Goal: Task Accomplishment & Management: Manage account settings

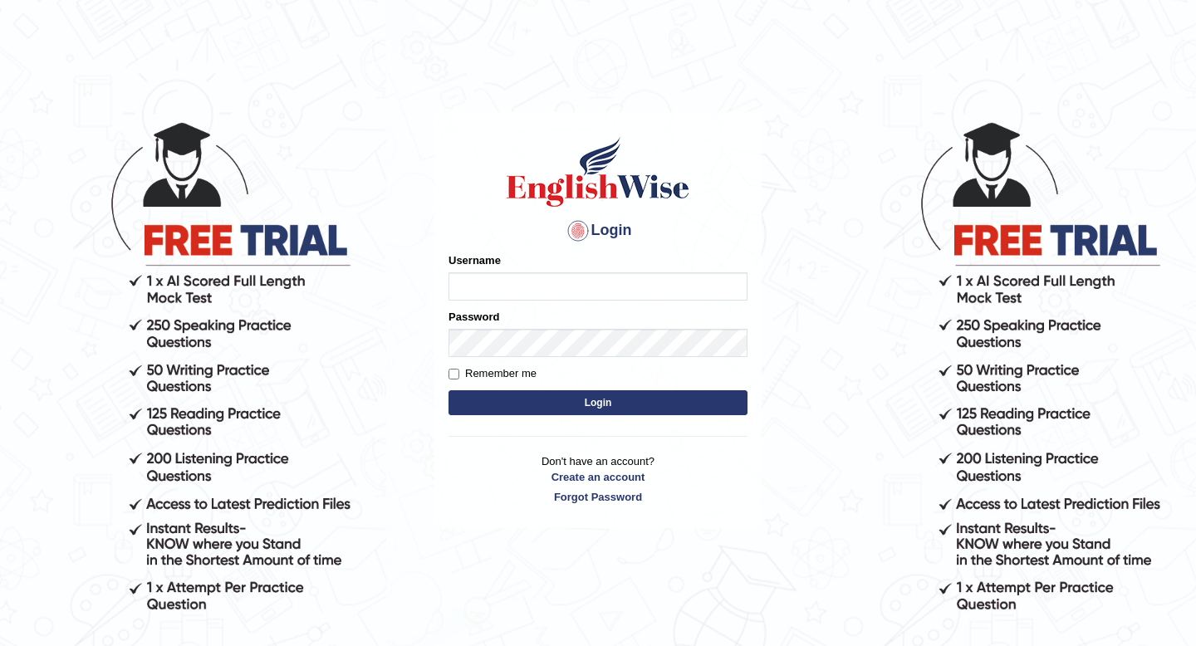
click at [494, 284] on input "Username" at bounding box center [598, 287] width 299 height 28
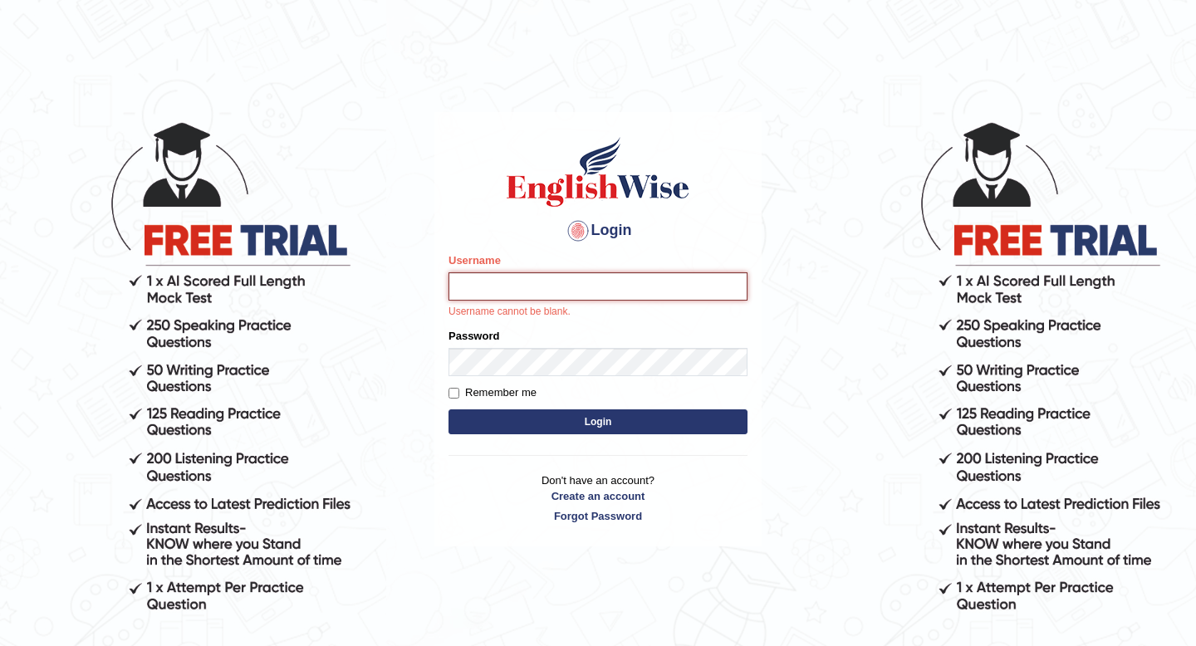
type input "Anishamhjn7"
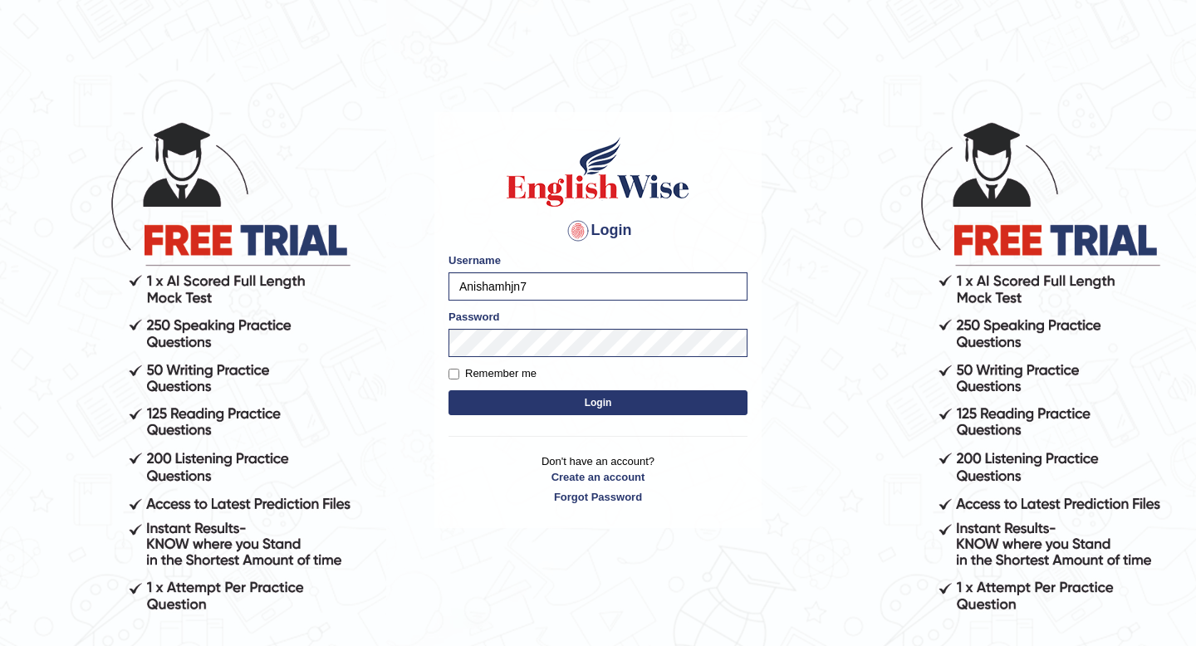
click at [461, 371] on label "Remember me" at bounding box center [493, 374] width 88 height 17
click at [459, 371] on input "Remember me" at bounding box center [454, 374] width 11 height 11
checkbox input "true"
click at [508, 400] on button "Login" at bounding box center [598, 403] width 299 height 25
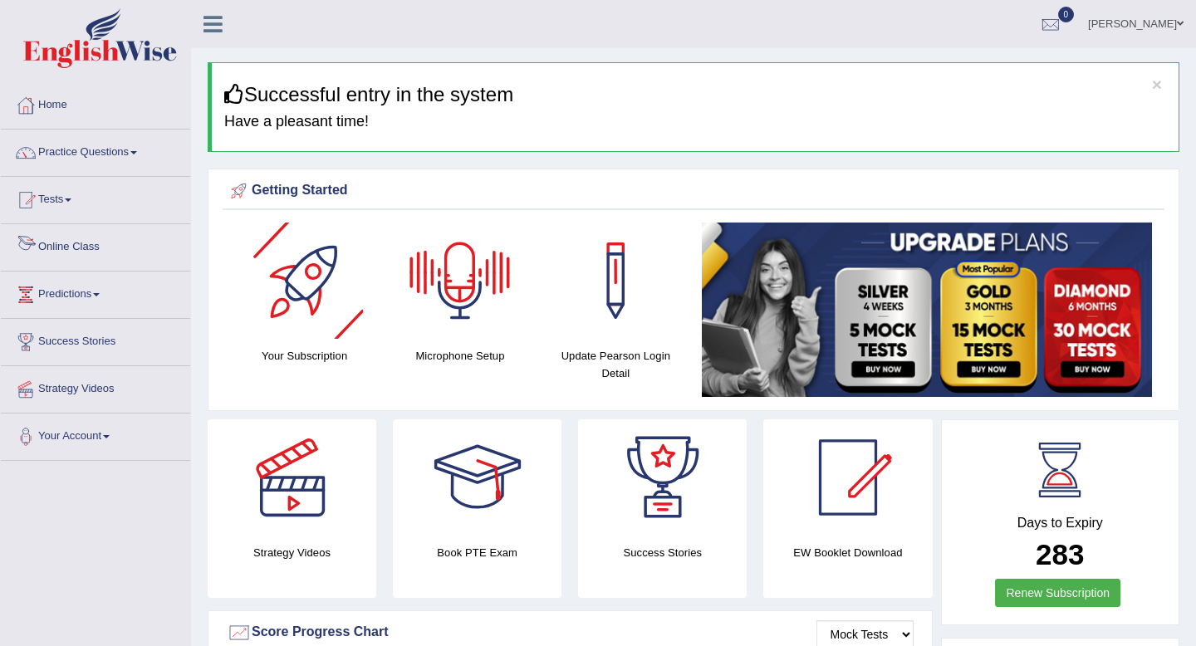
click at [80, 248] on link "Online Class" at bounding box center [95, 245] width 189 height 42
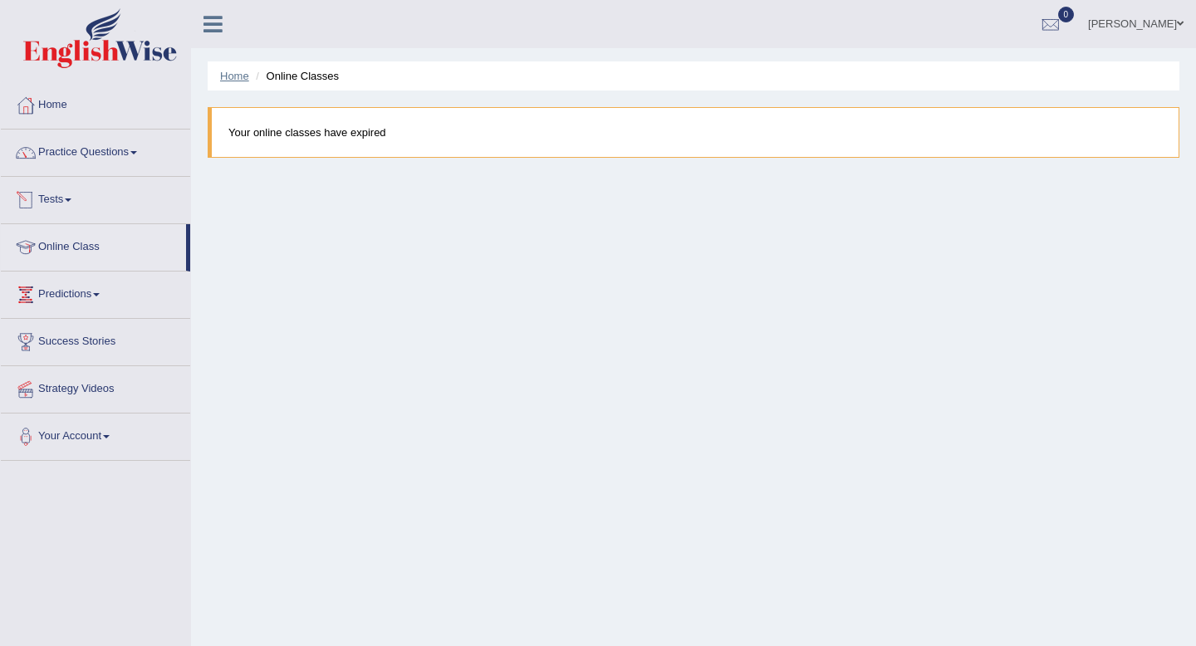
click at [236, 78] on link "Home" at bounding box center [234, 76] width 29 height 12
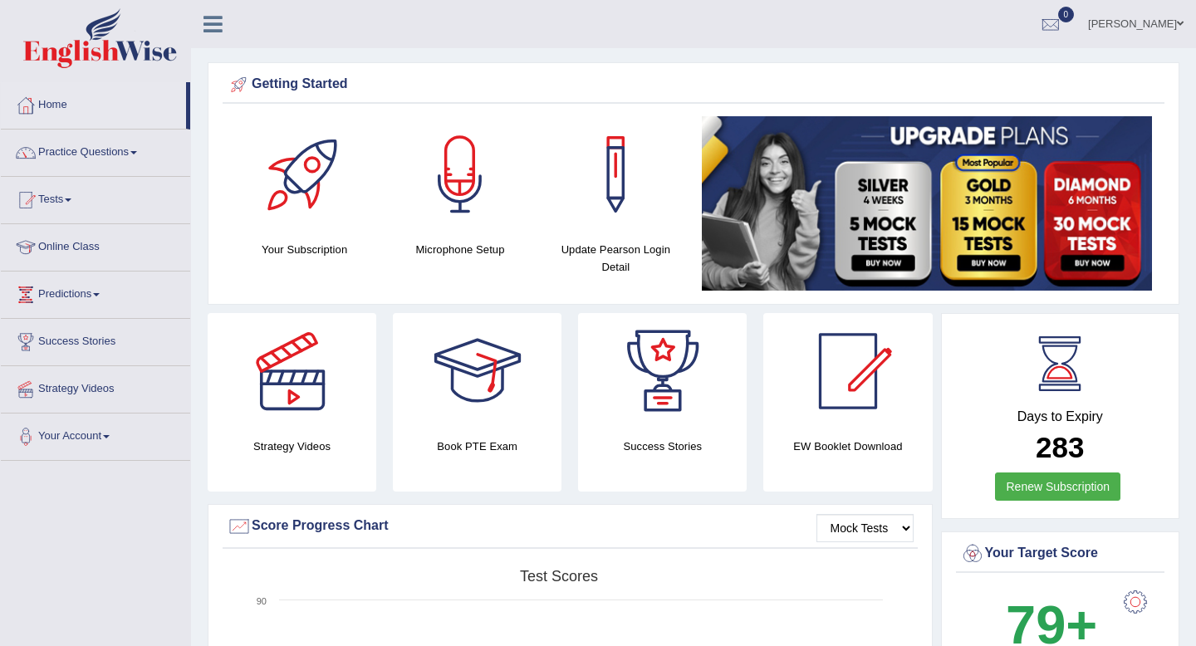
click at [310, 220] on div at bounding box center [305, 174] width 116 height 116
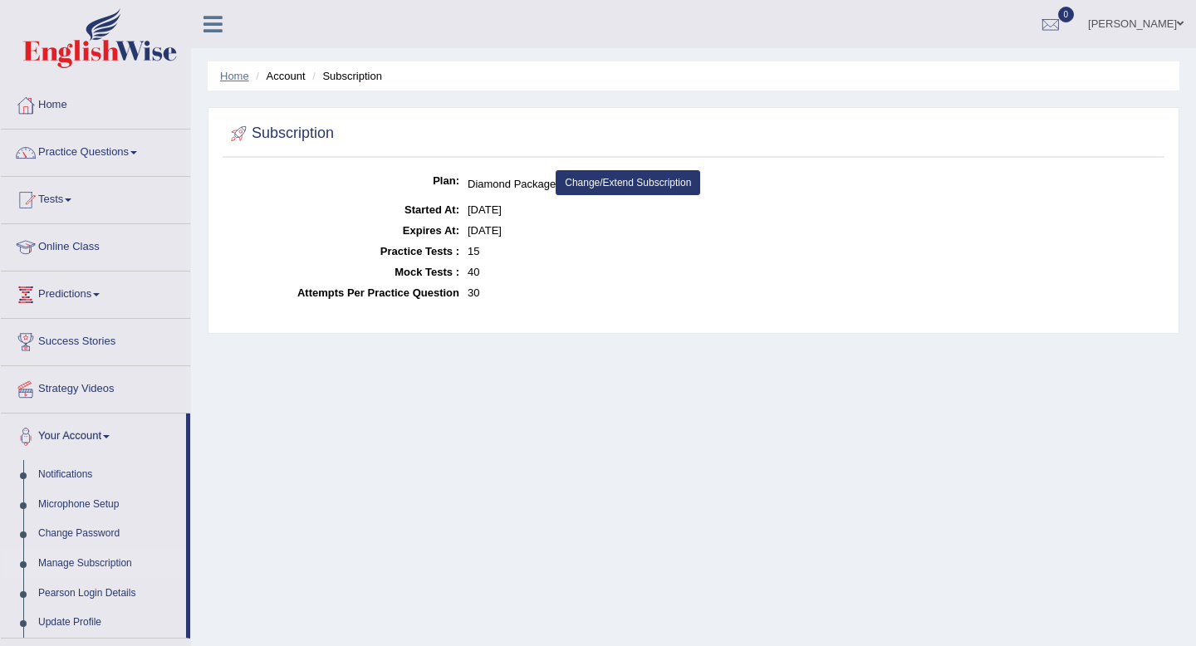
click at [238, 74] on link "Home" at bounding box center [234, 76] width 29 height 12
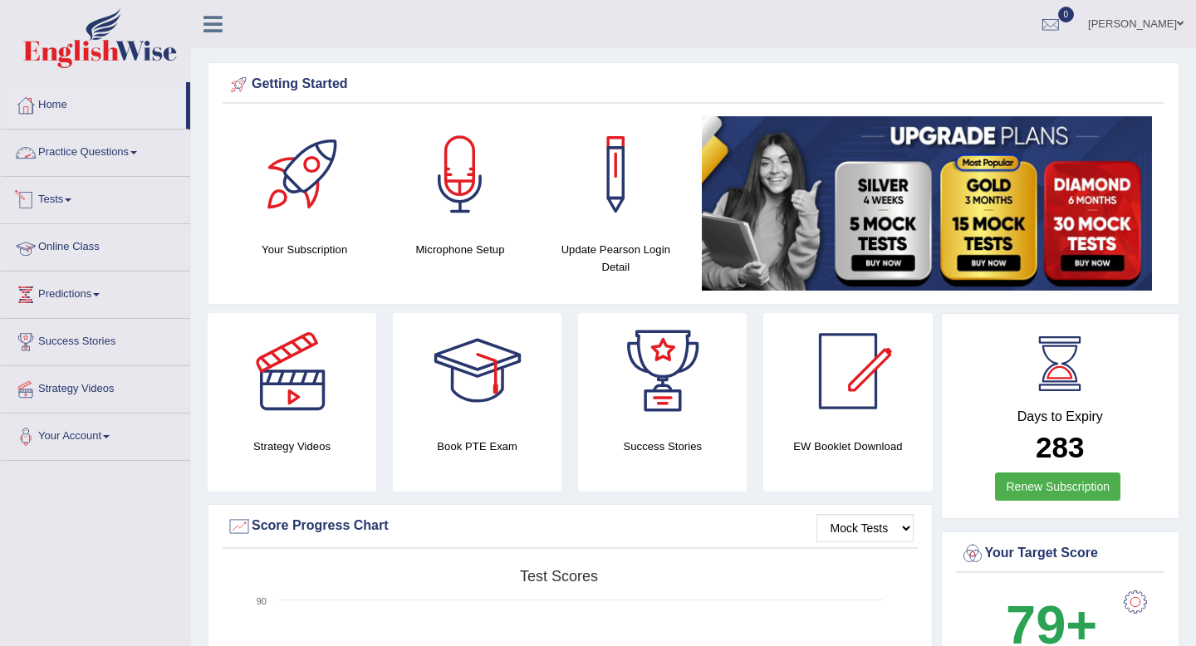
click at [79, 246] on link "Online Class" at bounding box center [95, 245] width 189 height 42
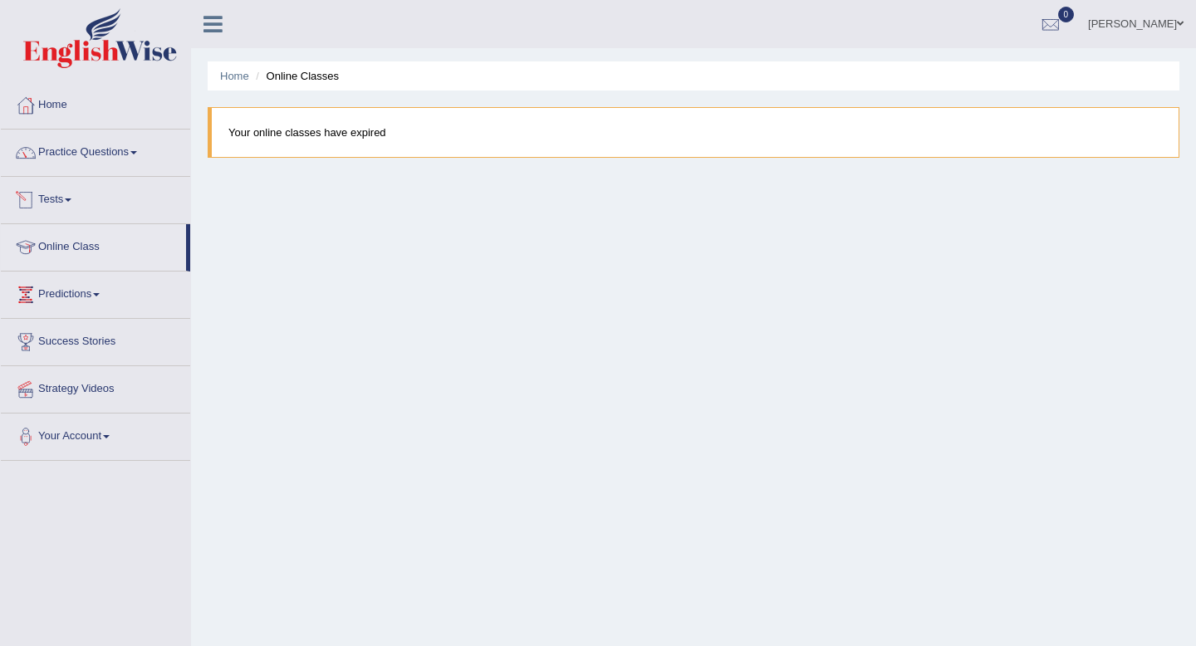
click at [313, 132] on blockquote "Your online classes have expired" at bounding box center [694, 132] width 972 height 51
click at [238, 75] on link "Home" at bounding box center [234, 76] width 29 height 12
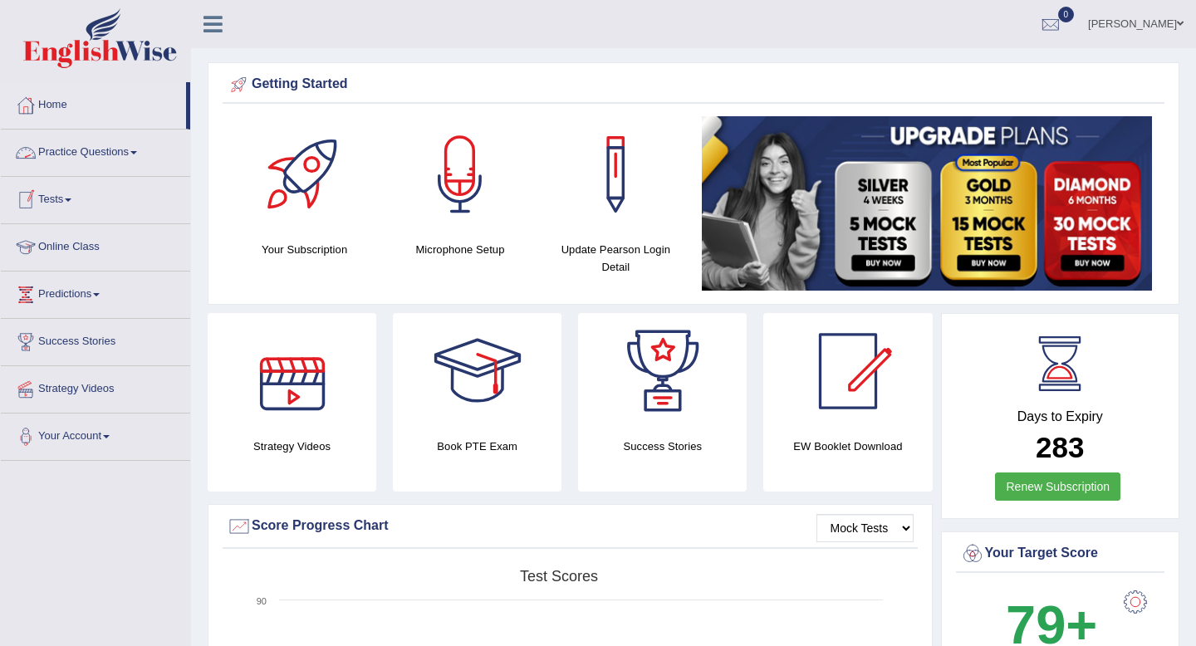
click at [71, 150] on link "Practice Questions" at bounding box center [95, 151] width 189 height 42
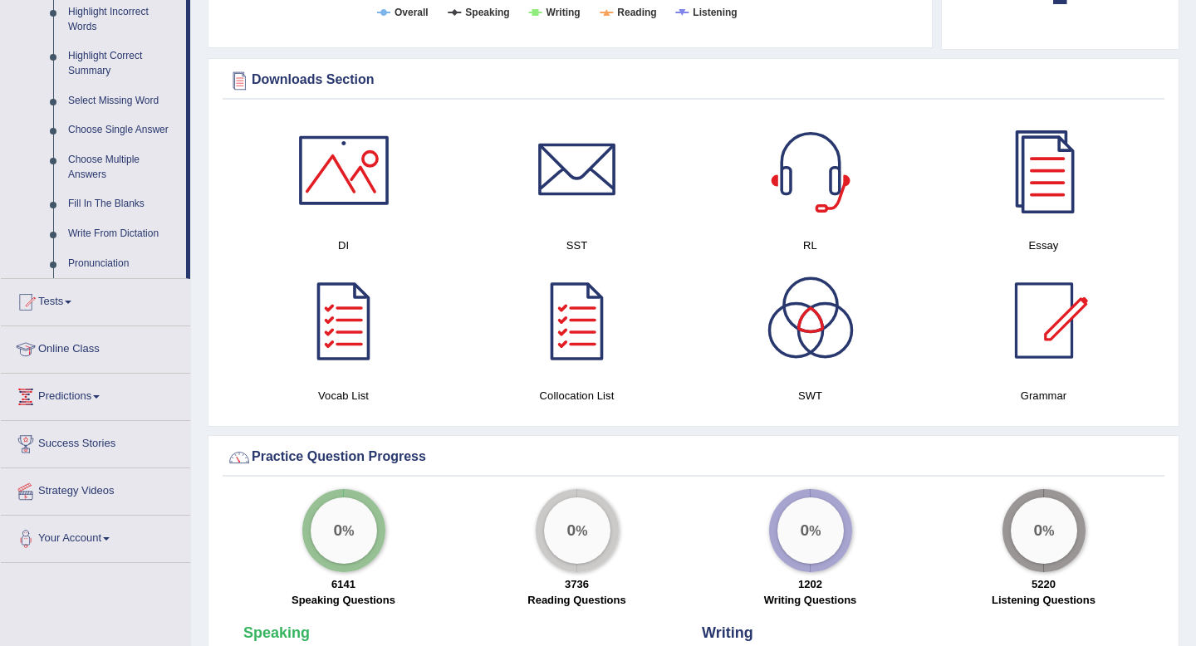
scroll to position [789, 0]
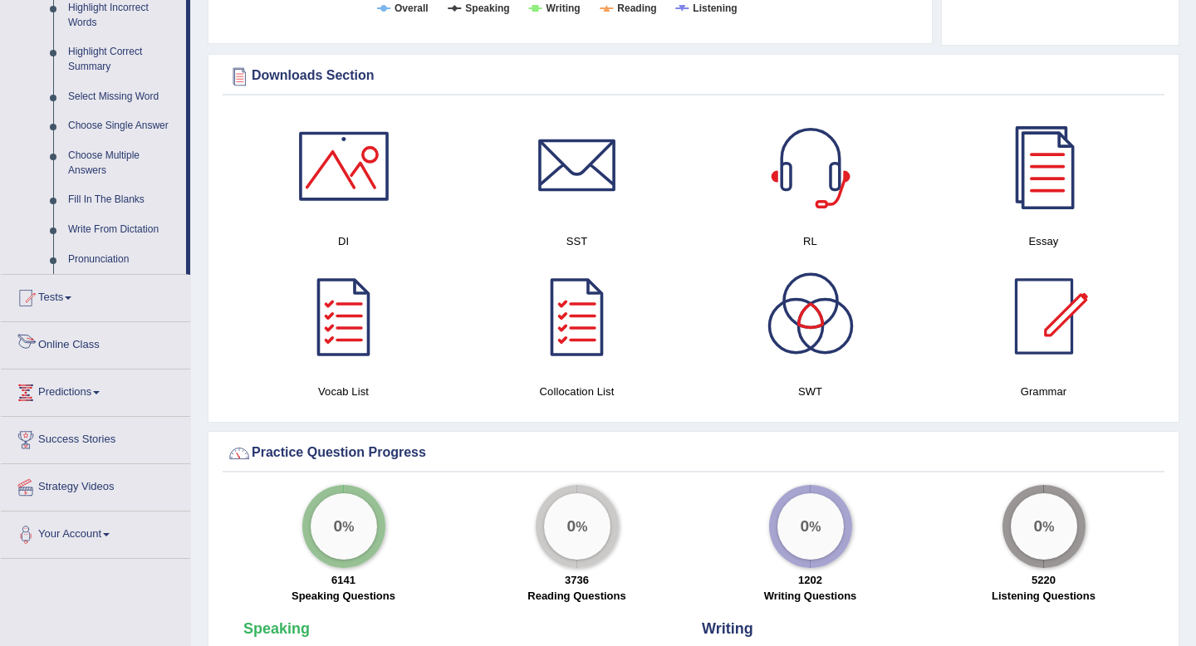
click at [82, 357] on link "Online Class" at bounding box center [95, 343] width 189 height 42
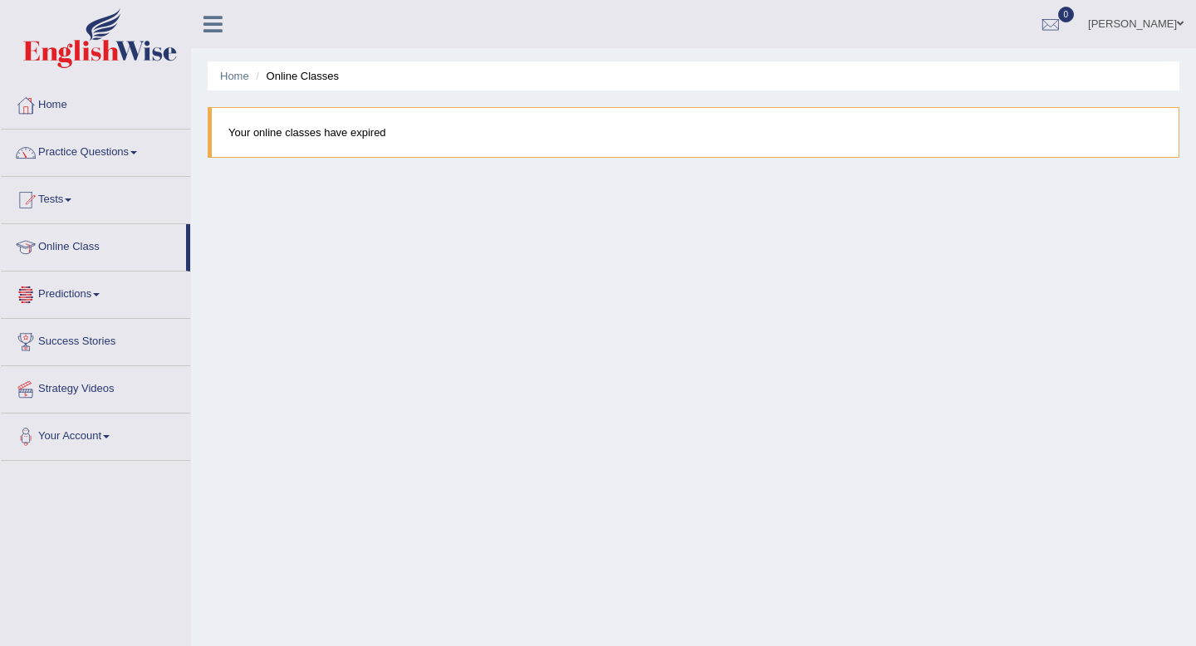
click at [317, 133] on blockquote "Your online classes have expired" at bounding box center [694, 132] width 972 height 51
click at [232, 74] on link "Home" at bounding box center [234, 76] width 29 height 12
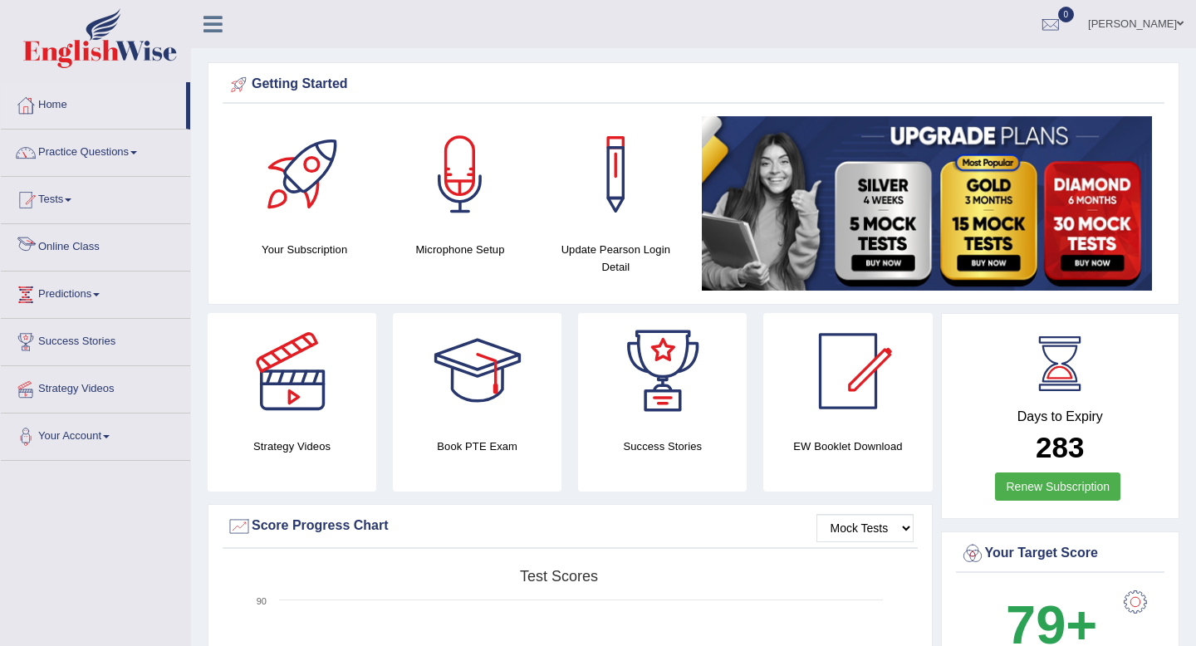
click at [90, 243] on link "Online Class" at bounding box center [95, 245] width 189 height 42
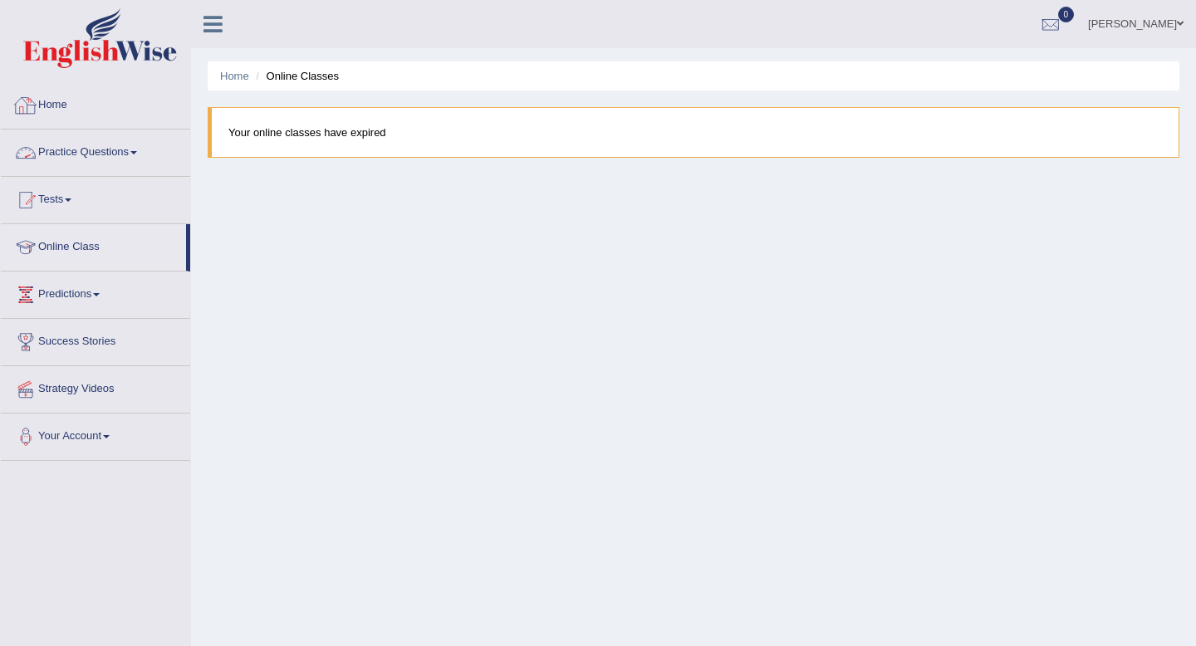
click at [54, 98] on link "Home" at bounding box center [95, 103] width 189 height 42
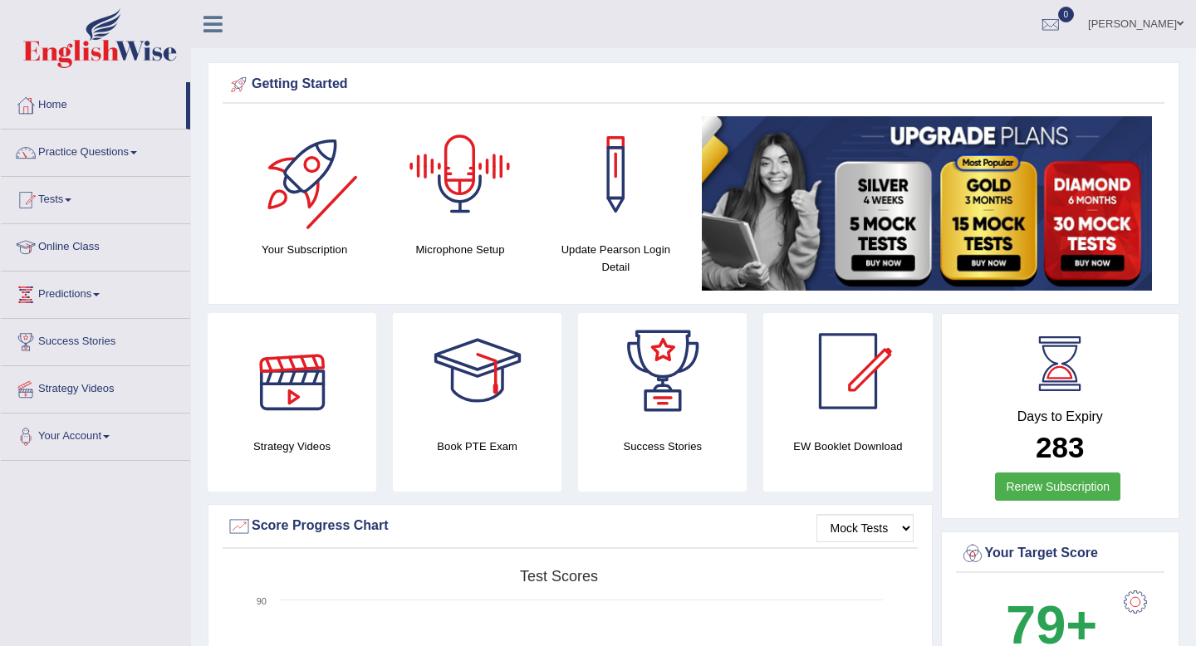
click at [287, 226] on div at bounding box center [305, 174] width 116 height 116
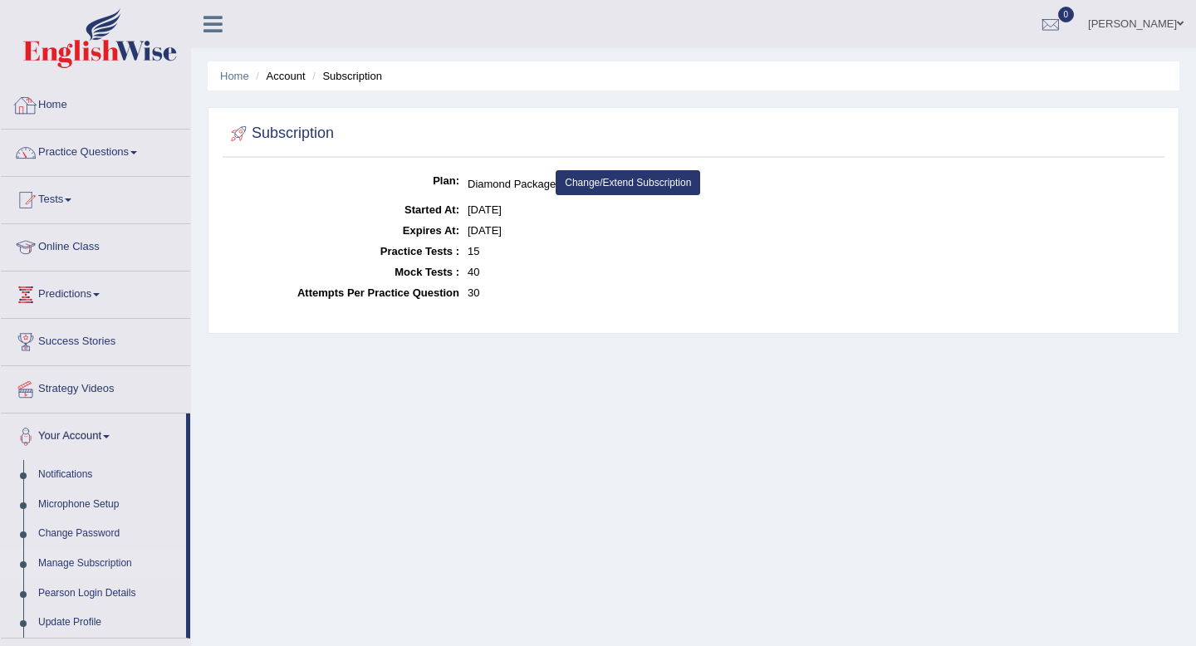
click at [63, 106] on link "Home" at bounding box center [95, 103] width 189 height 42
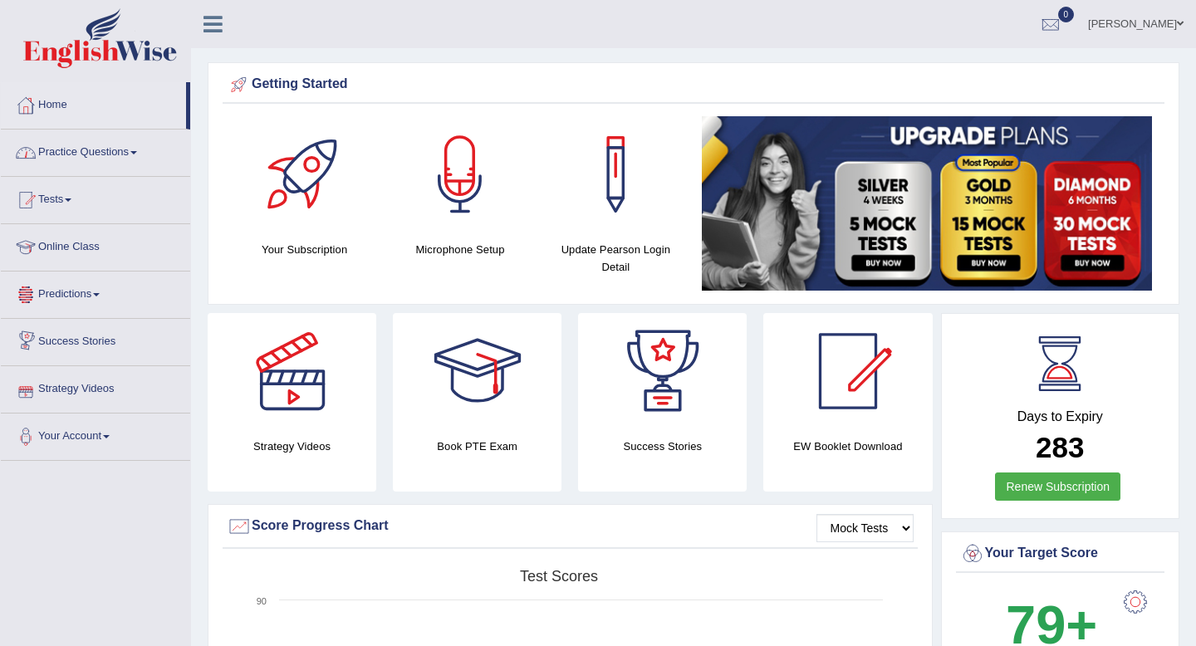
click at [88, 248] on link "Online Class" at bounding box center [95, 245] width 189 height 42
